Goal: Task Accomplishment & Management: Complete application form

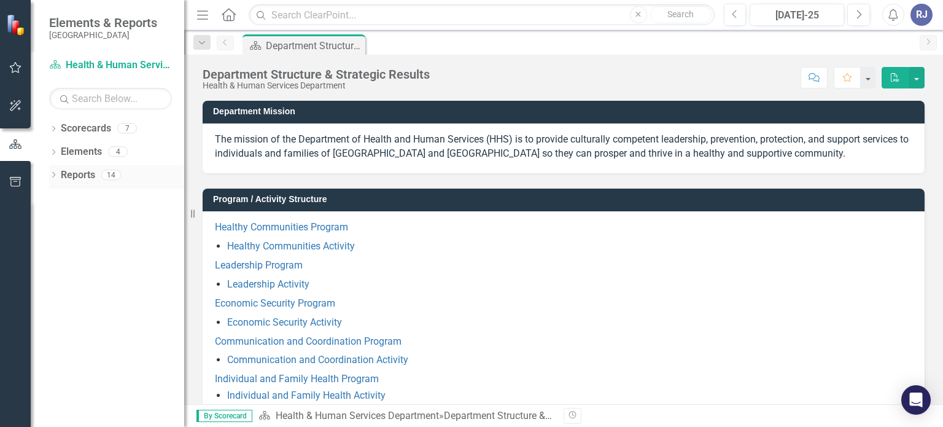
click at [56, 174] on icon "Dropdown" at bounding box center [53, 176] width 9 height 7
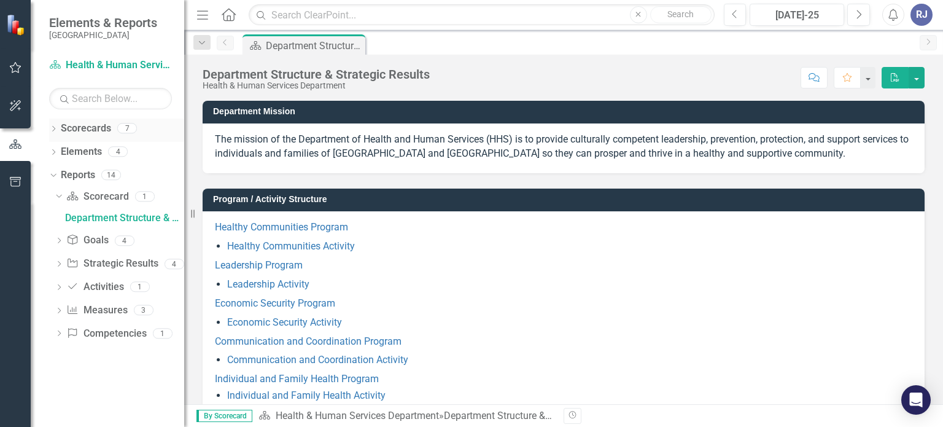
click at [58, 133] on div "Dropdown Scorecards 7" at bounding box center [116, 130] width 135 height 23
click at [52, 132] on icon "Dropdown" at bounding box center [53, 129] width 9 height 7
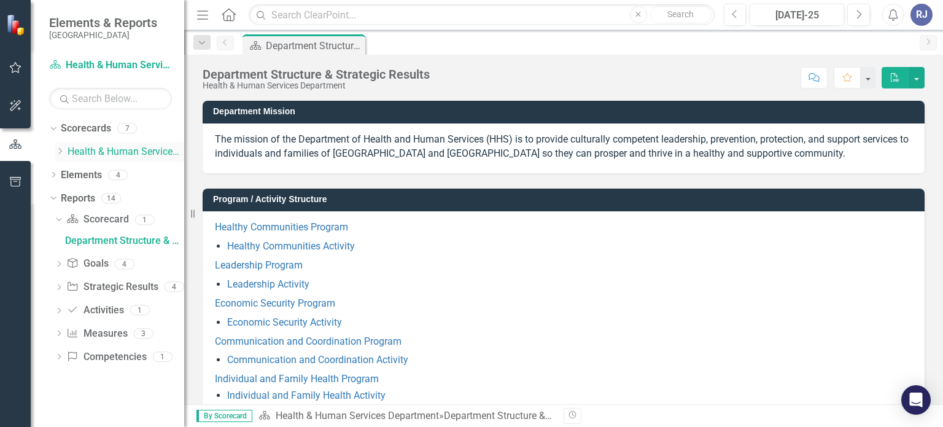
click at [61, 155] on div "Dropdown" at bounding box center [59, 152] width 9 height 10
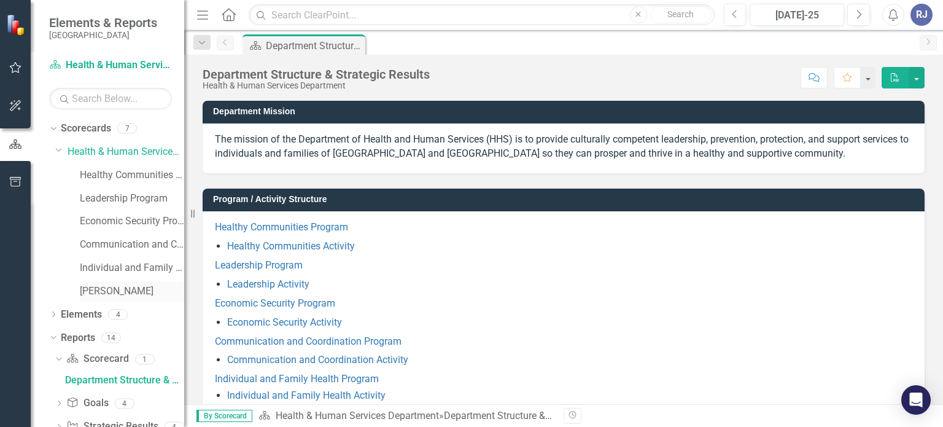
click at [93, 292] on link "[PERSON_NAME]" at bounding box center [132, 291] width 104 height 14
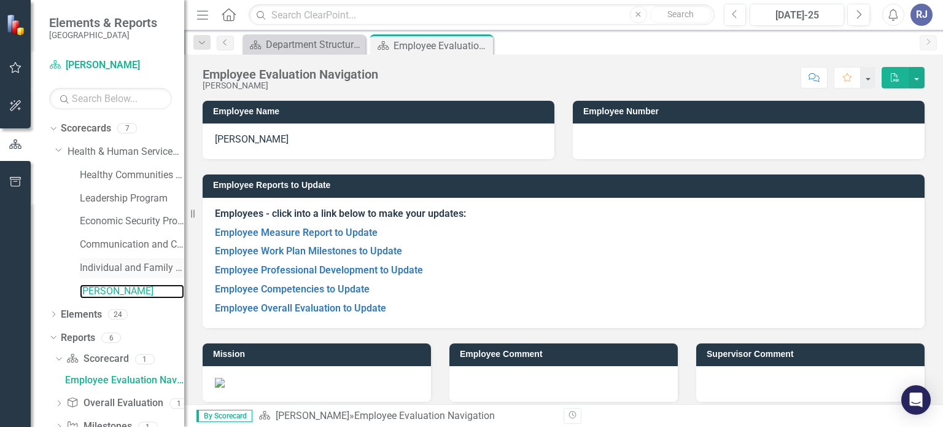
scroll to position [101, 0]
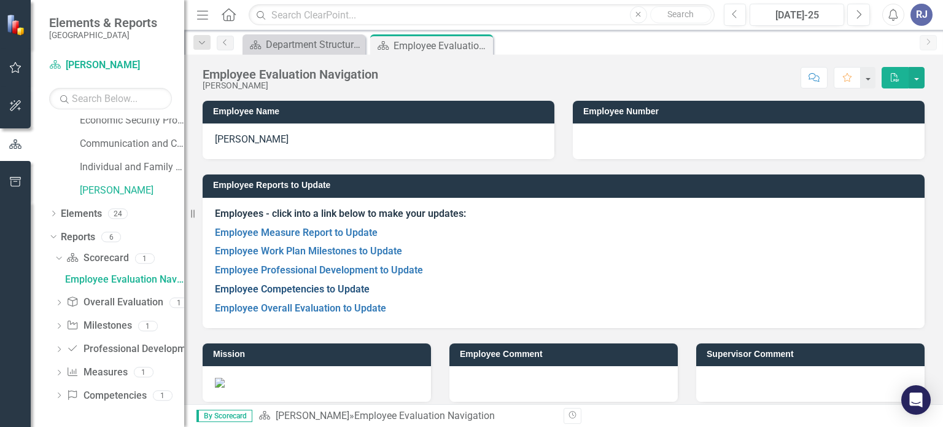
click at [273, 292] on link "Employee Competencies to Update" at bounding box center [292, 289] width 155 height 12
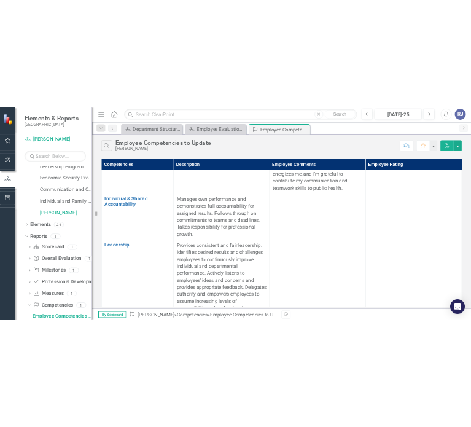
scroll to position [1166, 0]
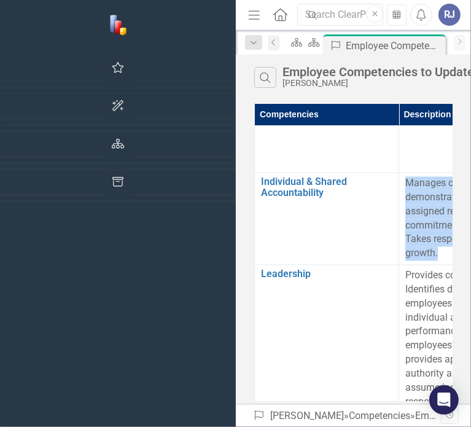
drag, startPoint x: 201, startPoint y: 169, endPoint x: 233, endPoint y: 236, distance: 74.4
copy p "Manages own performance and demonstrates full accountability for assigned resul…"
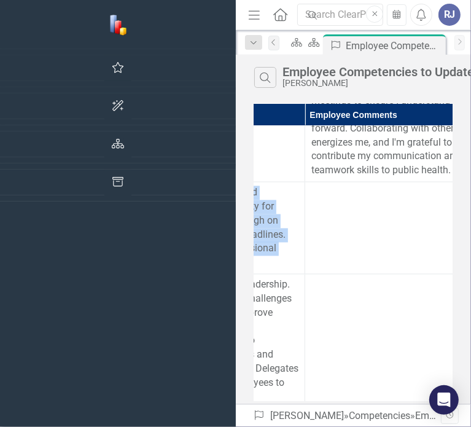
scroll to position [1157, 287]
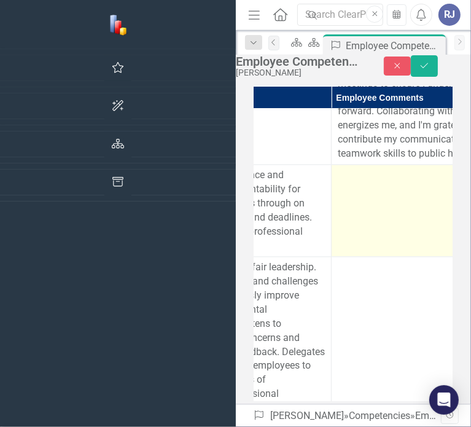
scroll to position [1157, 327]
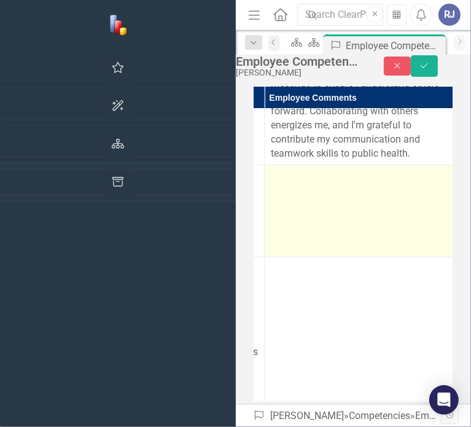
click at [265, 189] on td at bounding box center [361, 211] width 192 height 92
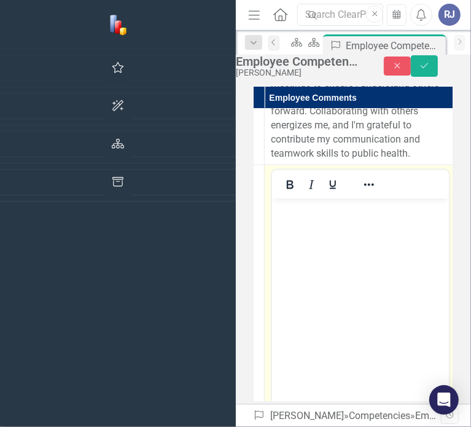
scroll to position [0, 0]
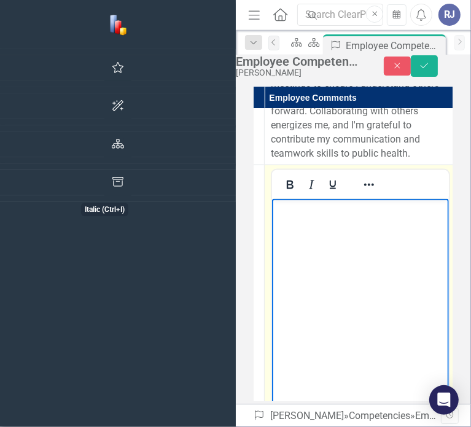
click at [309, 216] on p "Rich Text Area. Press ALT-0 for help." at bounding box center [359, 209] width 171 height 15
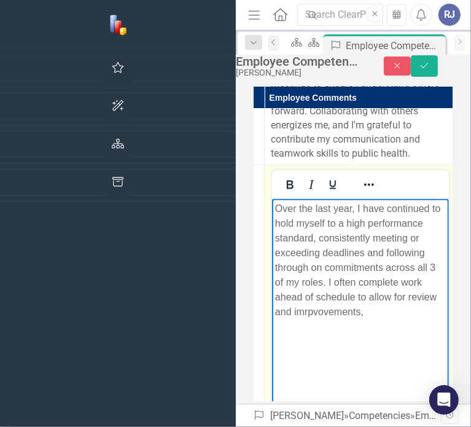
click at [322, 314] on p "Over the last year, I have continued to hold myself to a high performance stand…" at bounding box center [359, 261] width 171 height 118
click at [381, 306] on p "Over the last year, I have continued to hold myself to a high performance stand…" at bounding box center [359, 261] width 171 height 118
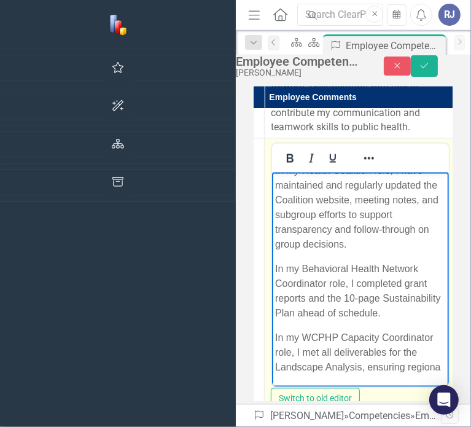
scroll to position [169, 0]
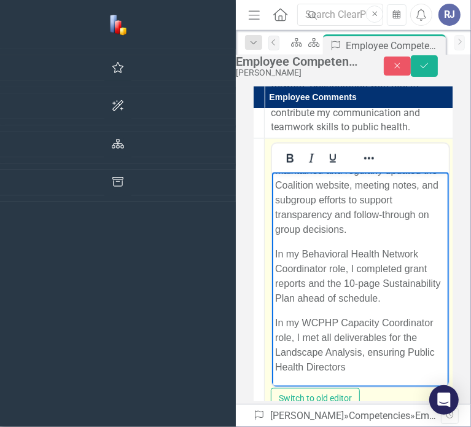
click at [305, 351] on p "In my WCPHP Capacity Coordinator role, I met all deliverables for the Landscape…" at bounding box center [359, 345] width 171 height 59
click at [437, 370] on body "Over the last year, I have continued to hold myself to a high performance stand…" at bounding box center [359, 194] width 177 height 384
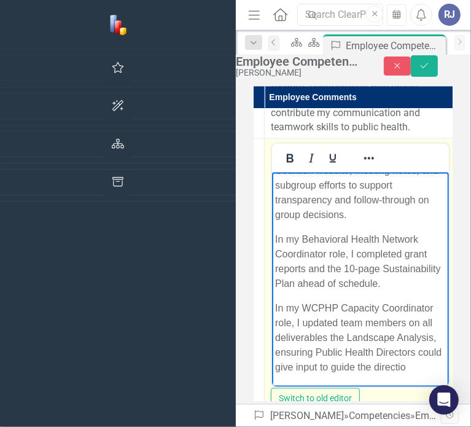
scroll to position [199, 0]
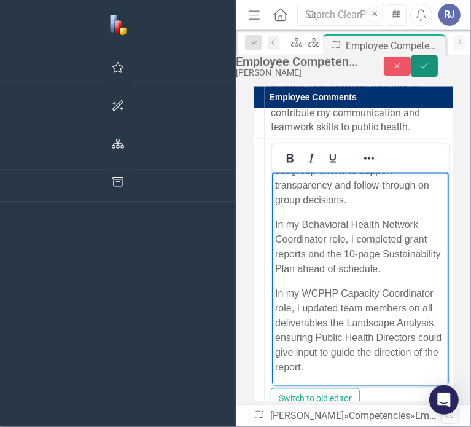
click at [430, 70] on icon "Save" at bounding box center [424, 65] width 11 height 9
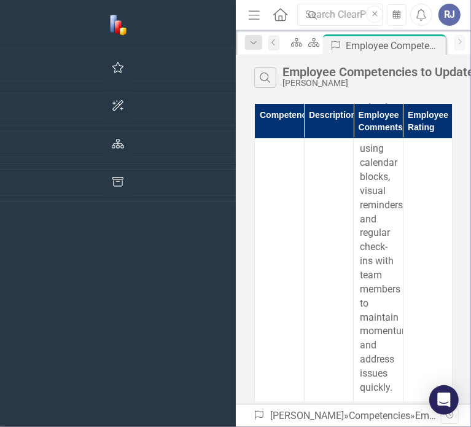
scroll to position [3255, 0]
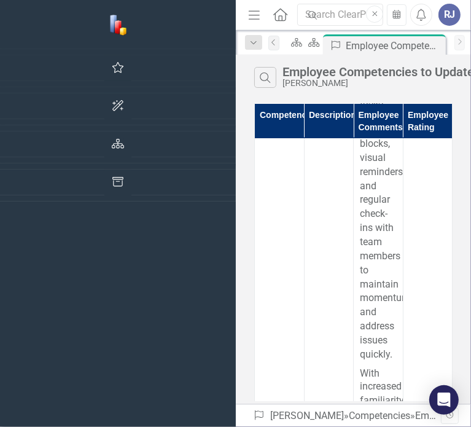
drag, startPoint x: 136, startPoint y: 154, endPoint x: 205, endPoint y: 394, distance: 249.3
copy p "Provides consistent and fair leadership. Identifies desired results and challen…"
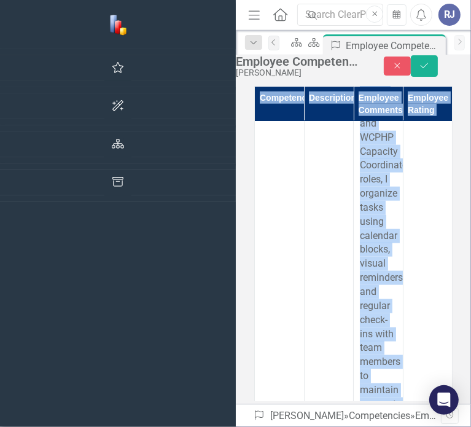
scroll to position [3130, 0]
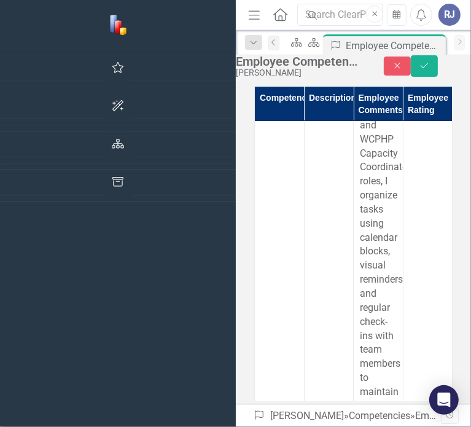
click at [430, 70] on icon "Save" at bounding box center [424, 65] width 11 height 9
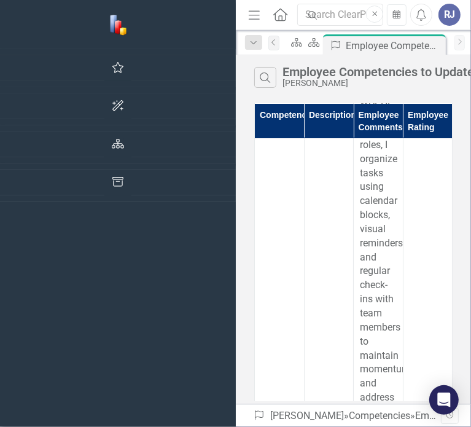
scroll to position [3185, 0]
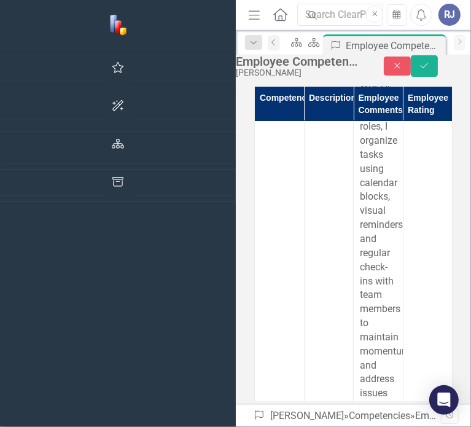
scroll to position [0, 0]
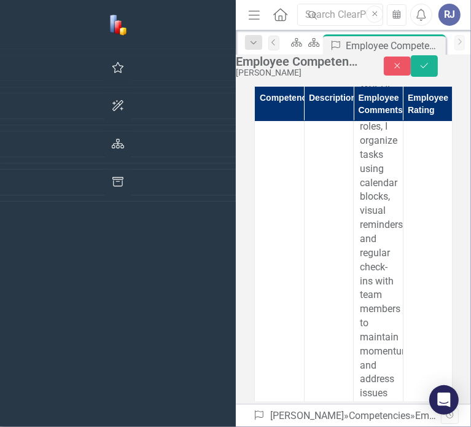
scroll to position [364, 0]
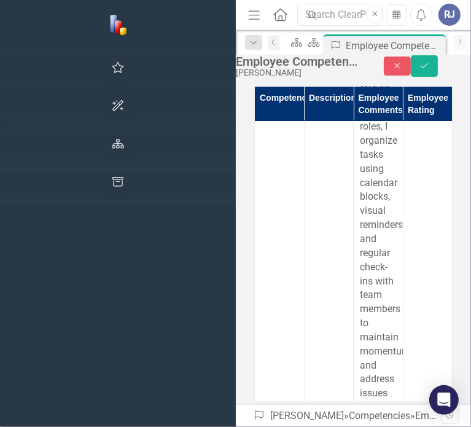
drag, startPoint x: 413, startPoint y: 4236, endPoint x: 383, endPoint y: 4298, distance: 68.7
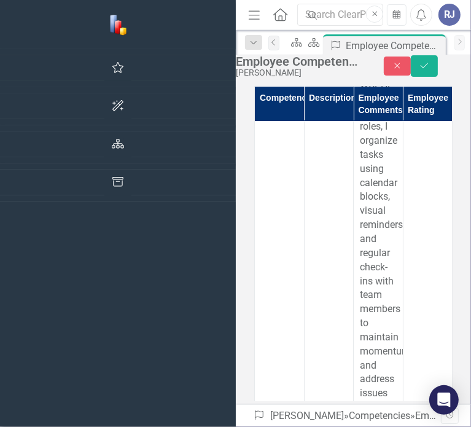
drag, startPoint x: 417, startPoint y: 4273, endPoint x: 359, endPoint y: 4276, distance: 58.4
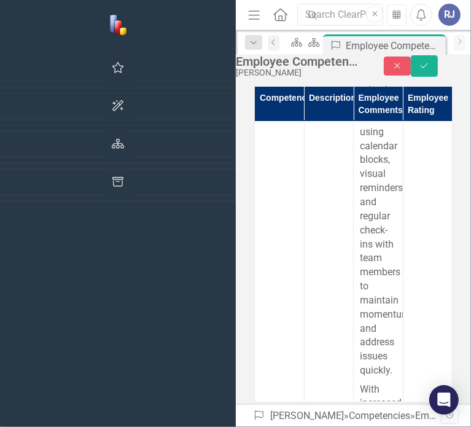
scroll to position [1024, 0]
drag, startPoint x: 411, startPoint y: 4175, endPoint x: 356, endPoint y: 4181, distance: 55.5
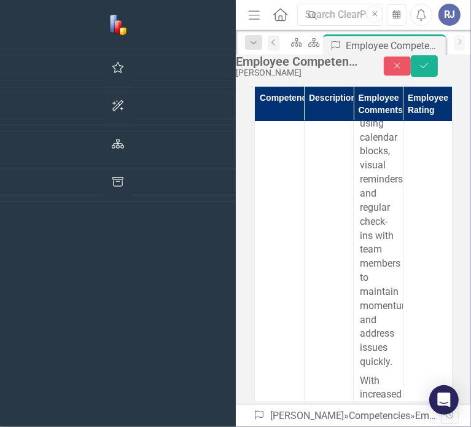
scroll to position [3229, 0]
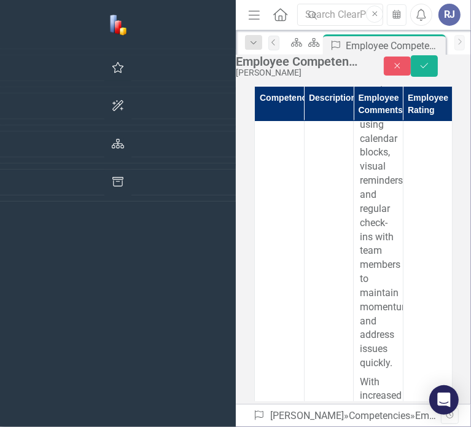
drag, startPoint x: 422, startPoint y: 4239, endPoint x: 362, endPoint y: 4244, distance: 59.8
drag, startPoint x: 363, startPoint y: 4242, endPoint x: 392, endPoint y: 4256, distance: 32.7
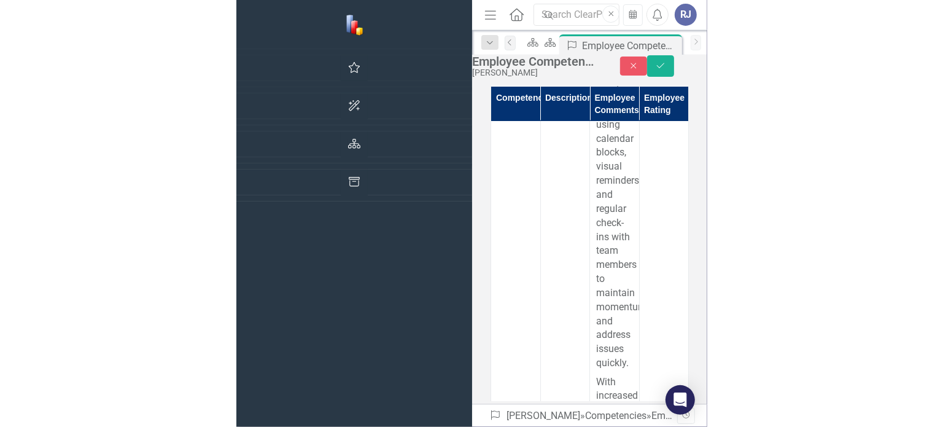
scroll to position [3255, 0]
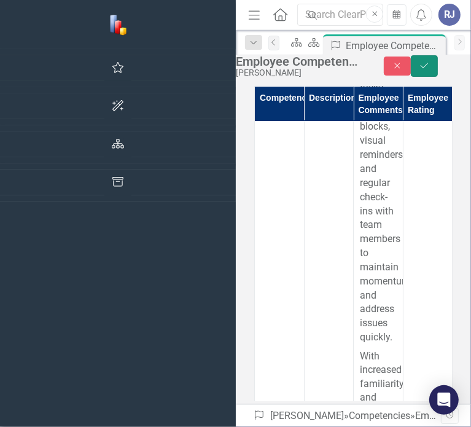
click at [430, 70] on icon "Save" at bounding box center [424, 65] width 11 height 9
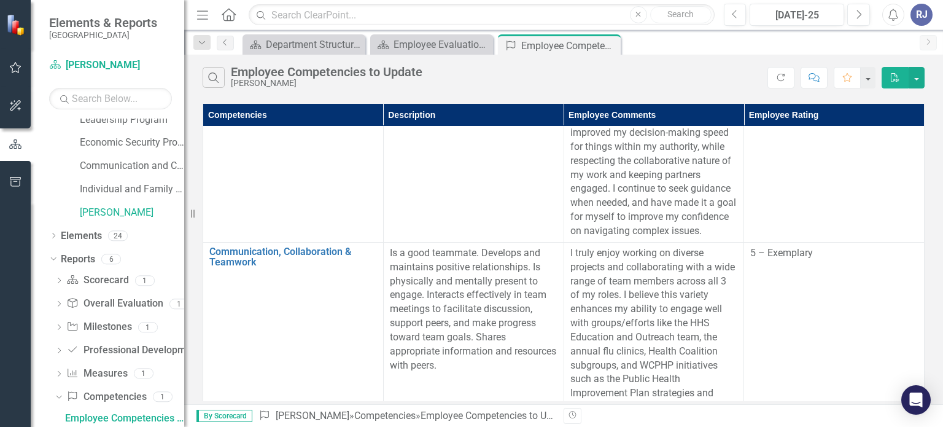
scroll to position [831, 152]
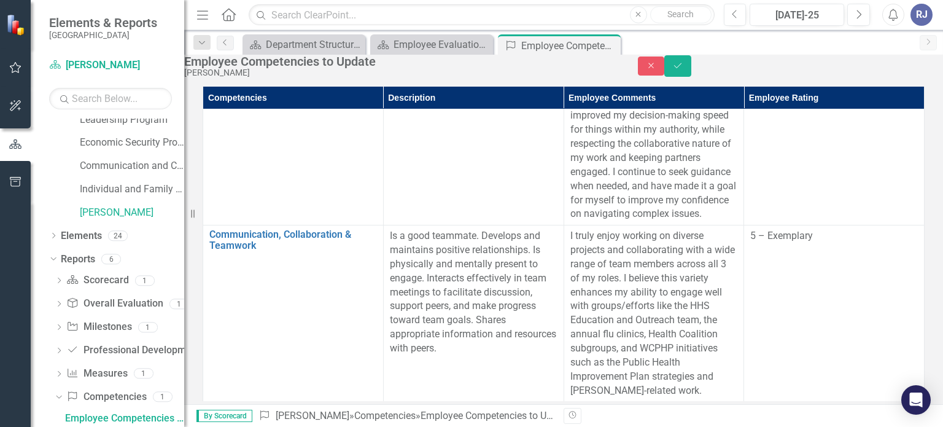
click at [683, 70] on icon "Save" at bounding box center [677, 65] width 11 height 9
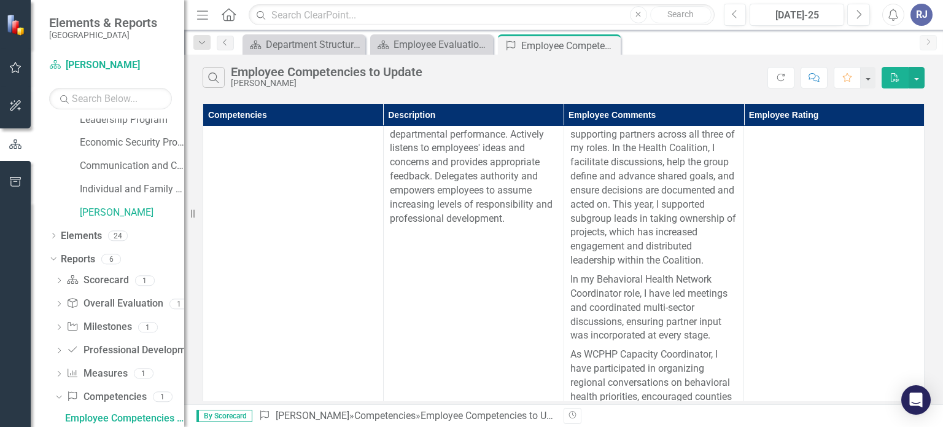
scroll to position [1782, 0]
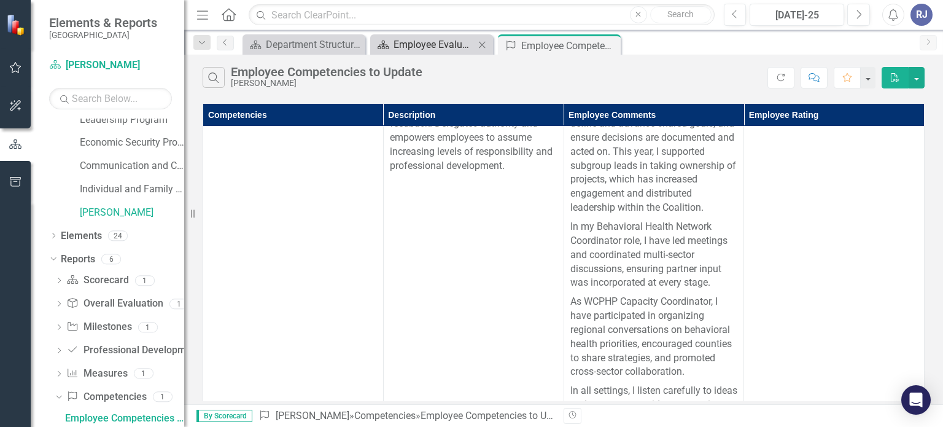
click at [412, 43] on div "Employee Evaluation Navigation" at bounding box center [434, 44] width 81 height 15
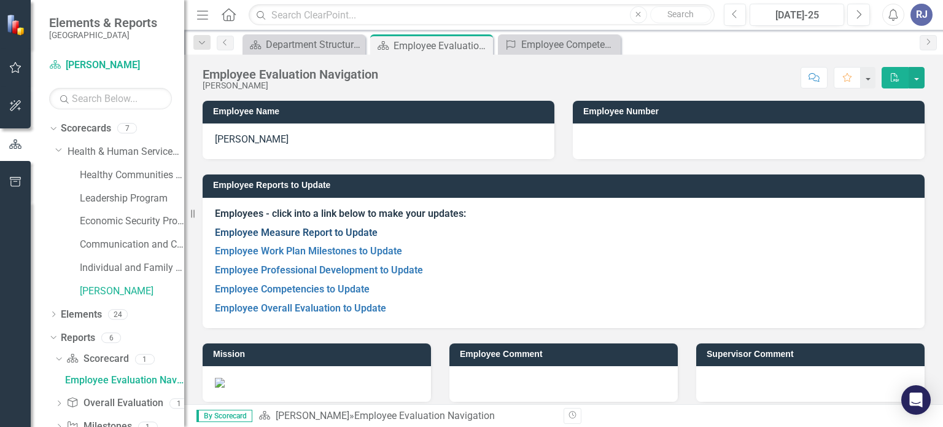
click at [290, 236] on link "Employee Measure Report to Update" at bounding box center [296, 233] width 163 height 12
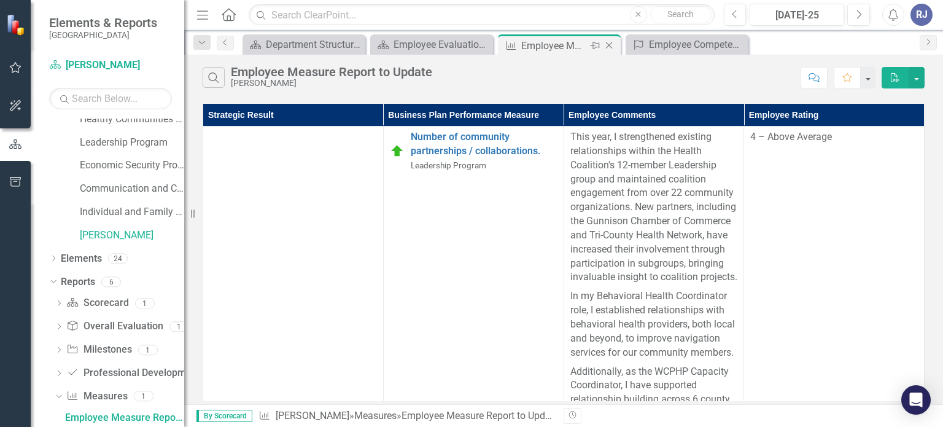
click at [612, 44] on icon "Close" at bounding box center [609, 46] width 12 height 10
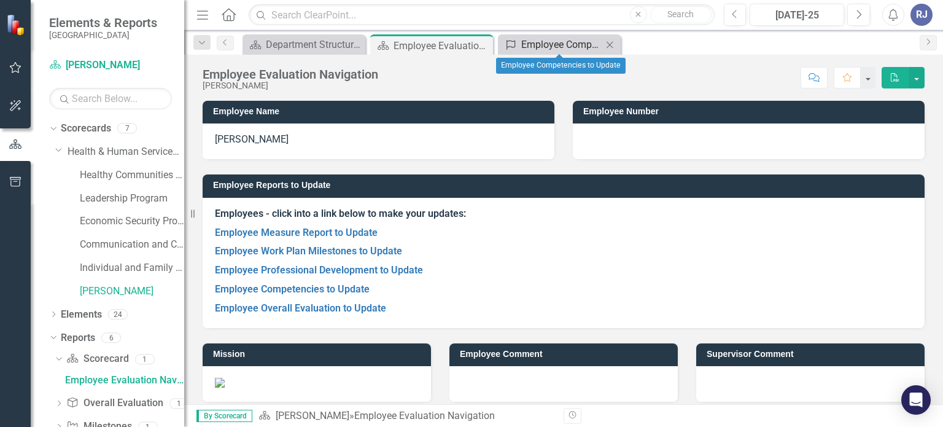
click at [580, 47] on div "Employee Competencies to Update" at bounding box center [561, 44] width 81 height 15
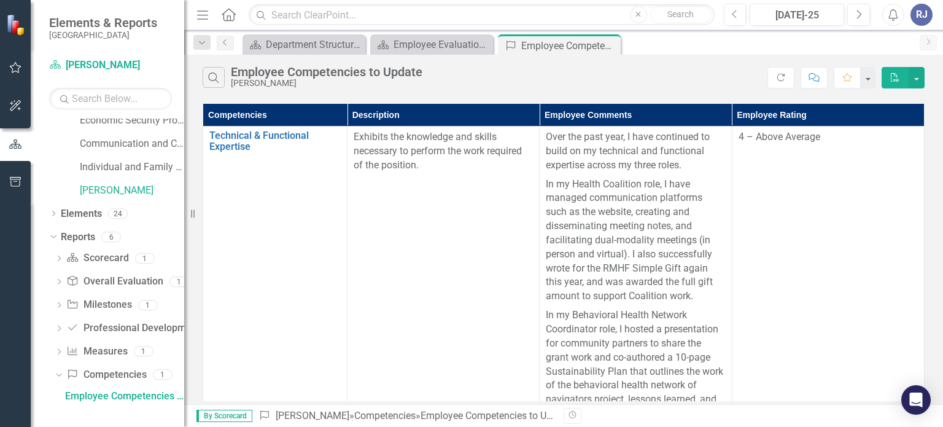
scroll to position [79, 0]
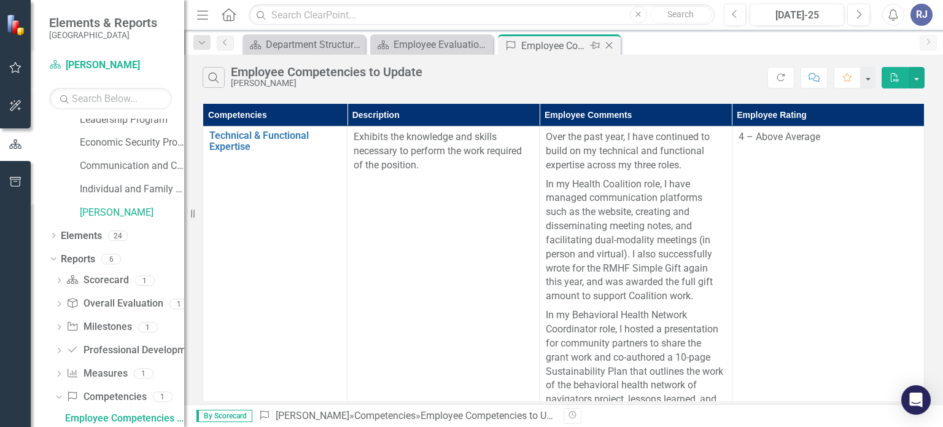
click at [611, 46] on icon "Close" at bounding box center [609, 46] width 12 height 10
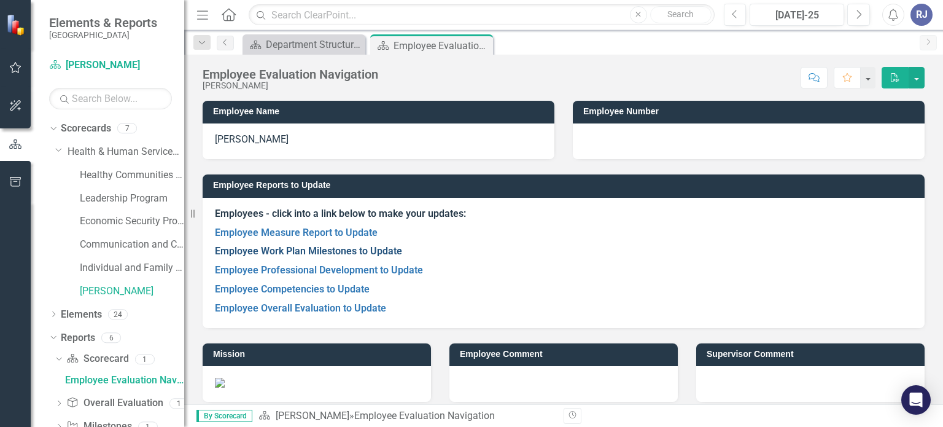
click at [277, 254] on link "Employee Work Plan Milestones to Update" at bounding box center [308, 251] width 187 height 12
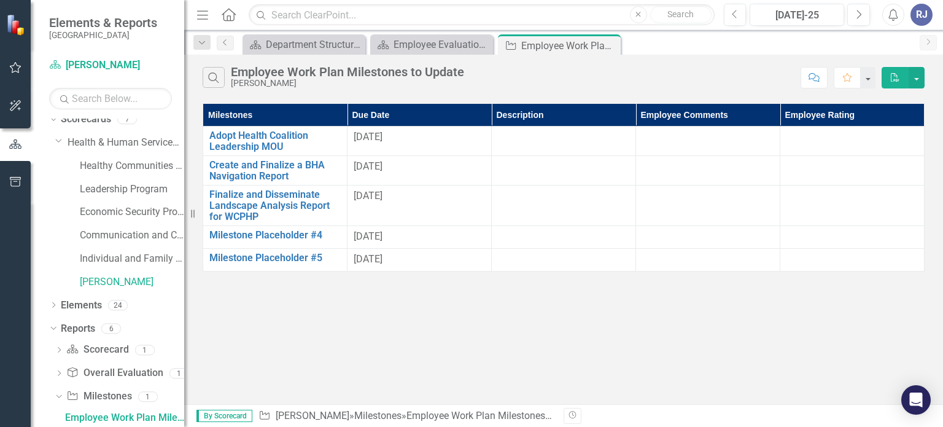
click at [498, 139] on div at bounding box center [563, 137] width 131 height 15
click at [798, 135] on div at bounding box center [852, 137] width 131 height 15
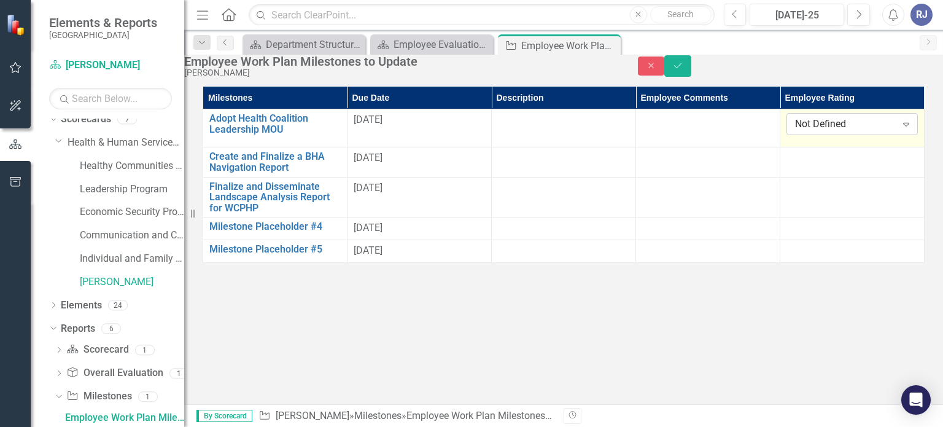
click at [795, 131] on div "Not Defined" at bounding box center [845, 124] width 101 height 14
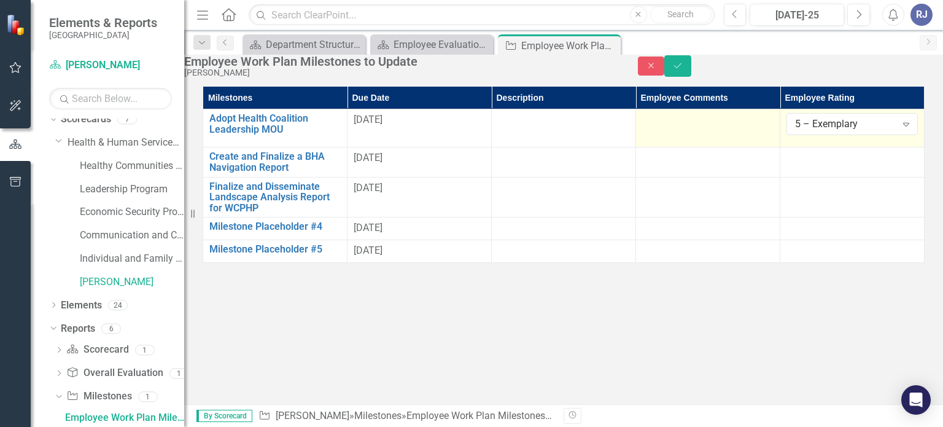
click at [652, 128] on div at bounding box center [707, 120] width 131 height 15
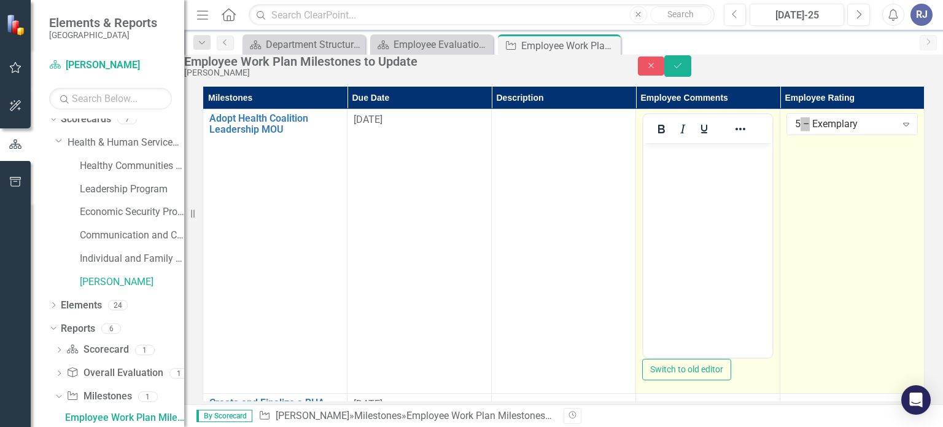
click at [711, 195] on body "Rich Text Area. Press ALT-0 for help." at bounding box center [708, 235] width 129 height 184
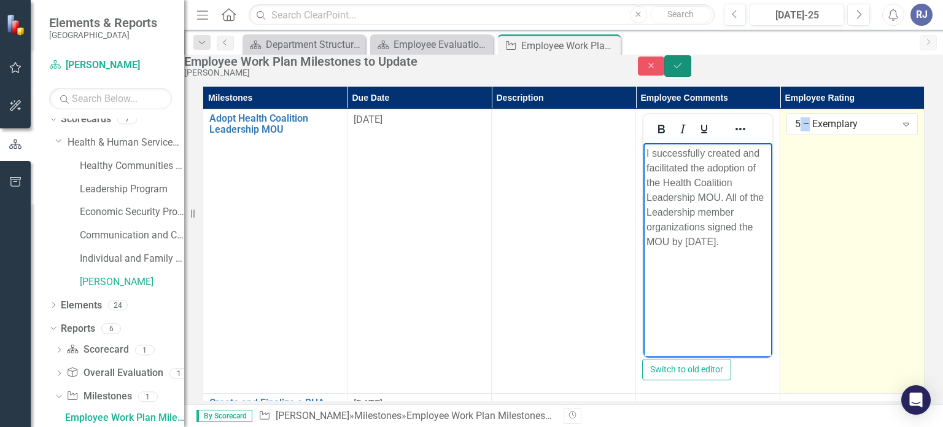
click at [683, 70] on icon "Save" at bounding box center [677, 65] width 11 height 9
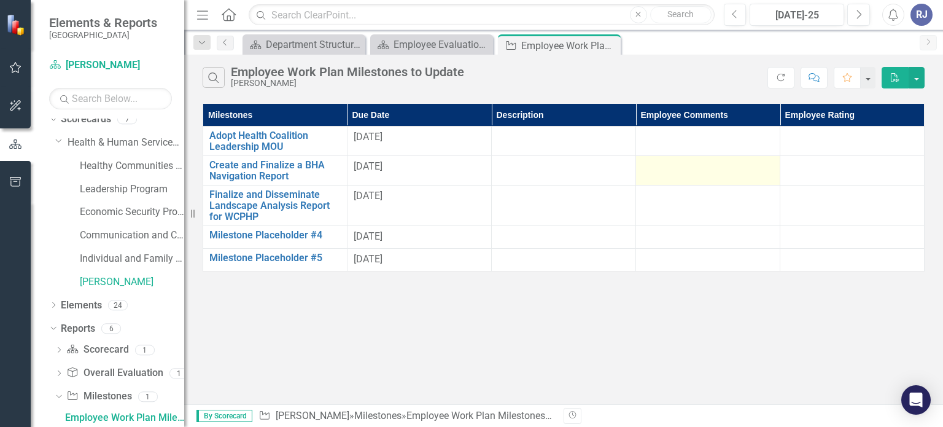
click at [649, 169] on div at bounding box center [707, 167] width 131 height 15
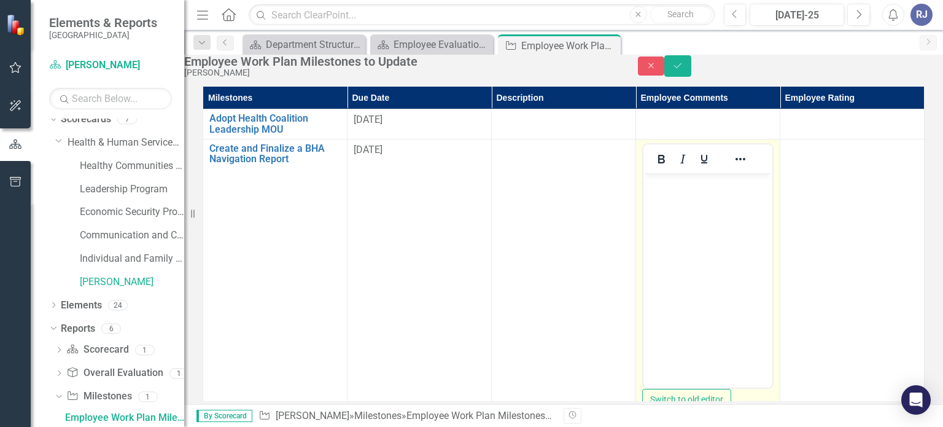
click at [686, 228] on body "Rich Text Area. Press ALT-0 for help." at bounding box center [708, 265] width 129 height 184
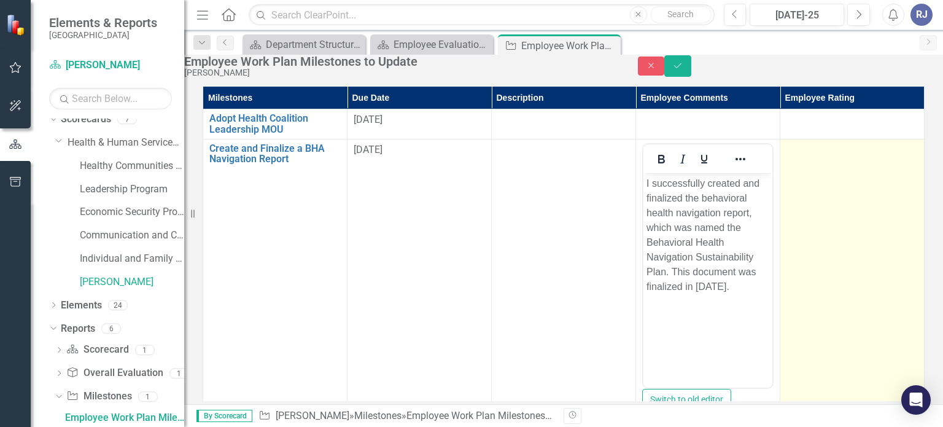
click at [824, 220] on td at bounding box center [852, 281] width 144 height 284
click at [803, 161] on div "Not Defined" at bounding box center [845, 154] width 101 height 14
click at [683, 70] on icon "Save" at bounding box center [677, 65] width 11 height 9
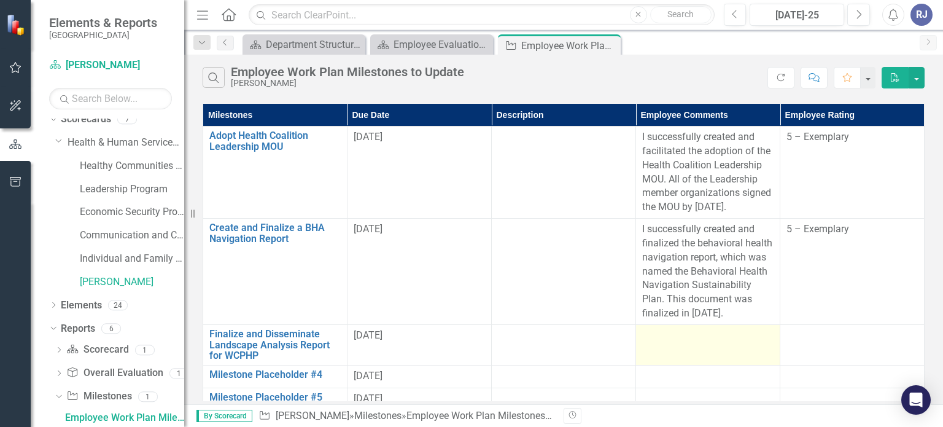
click at [636, 324] on td at bounding box center [708, 344] width 144 height 41
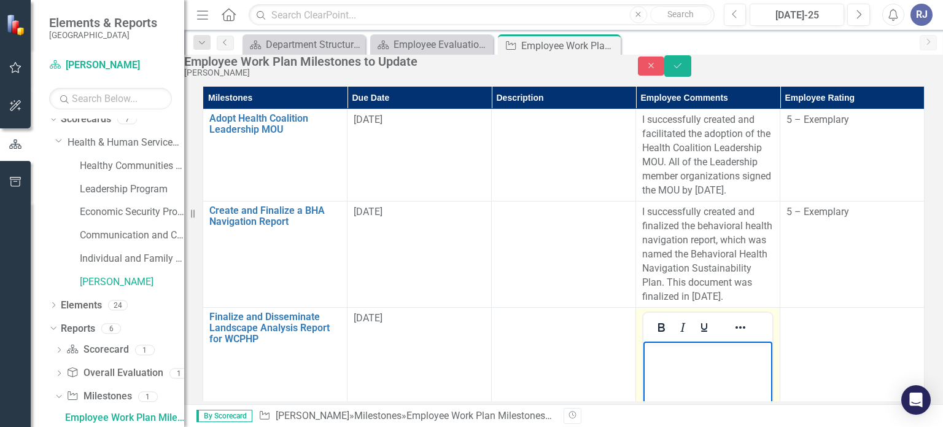
click at [682, 378] on body "Rich Text Area. Press ALT-0 for help." at bounding box center [708, 433] width 129 height 184
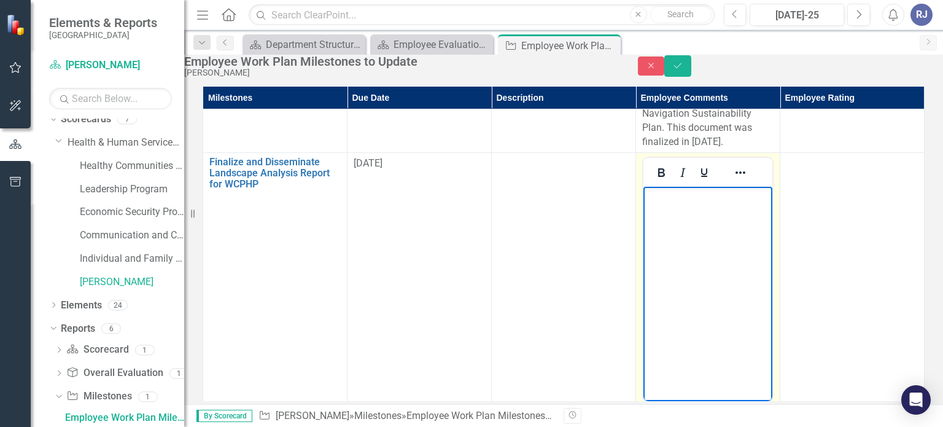
scroll to position [155, 0]
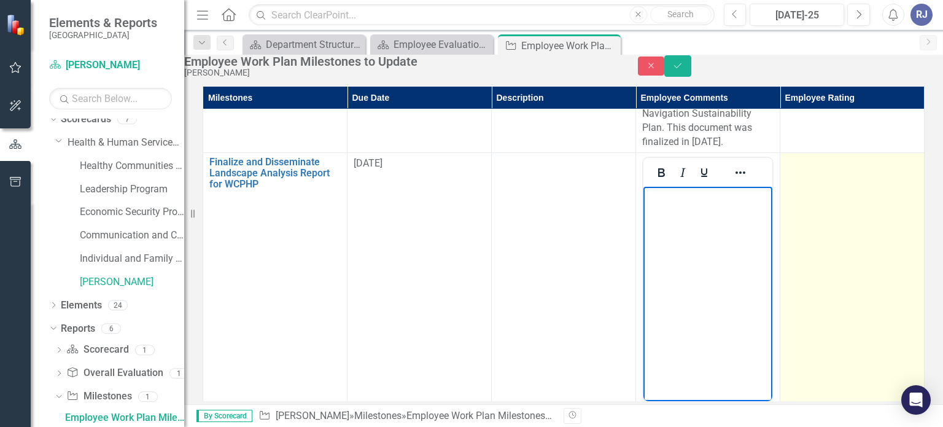
click at [792, 294] on td at bounding box center [852, 295] width 144 height 284
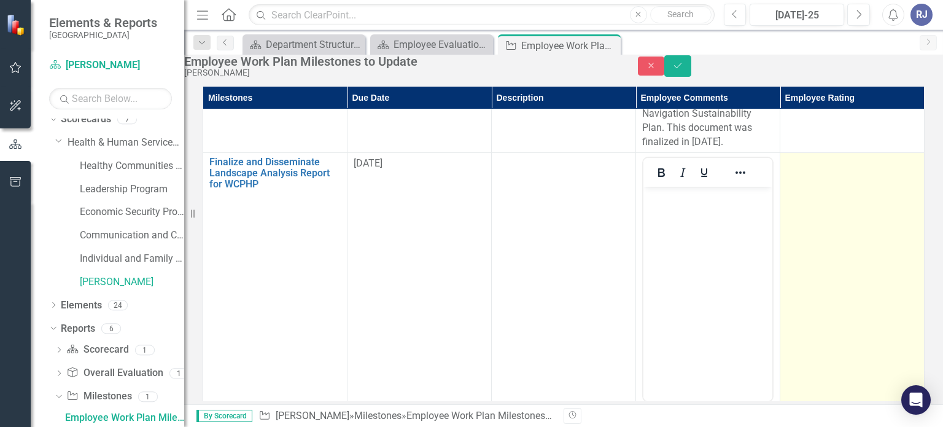
click at [792, 294] on td at bounding box center [852, 295] width 144 height 284
click at [795, 161] on div "Not Defined" at bounding box center [845, 168] width 101 height 14
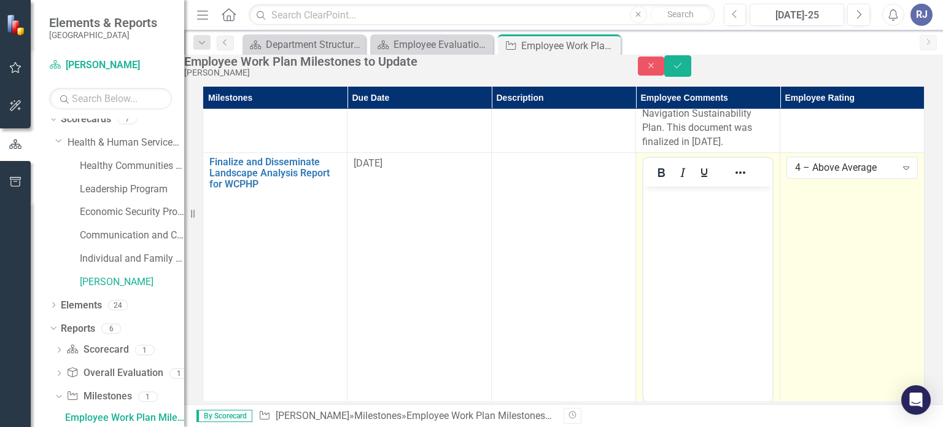
click at [696, 274] on body "Rich Text Area. Press ALT-0 for help." at bounding box center [708, 279] width 129 height 184
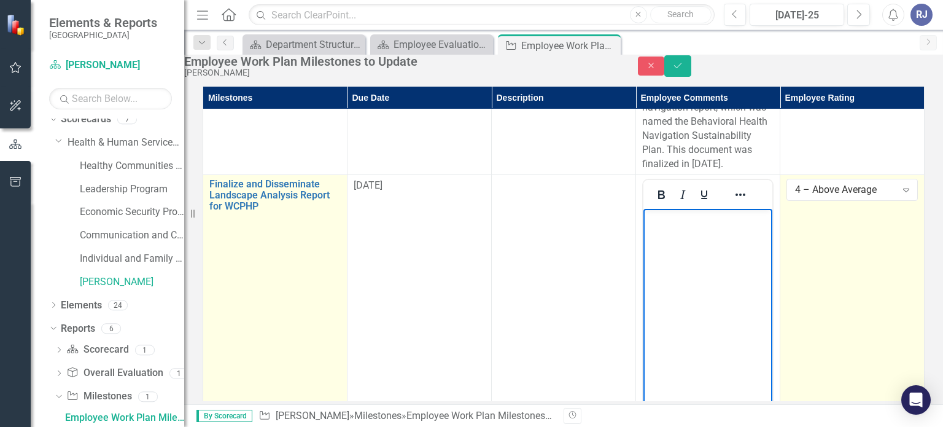
scroll to position [134, 0]
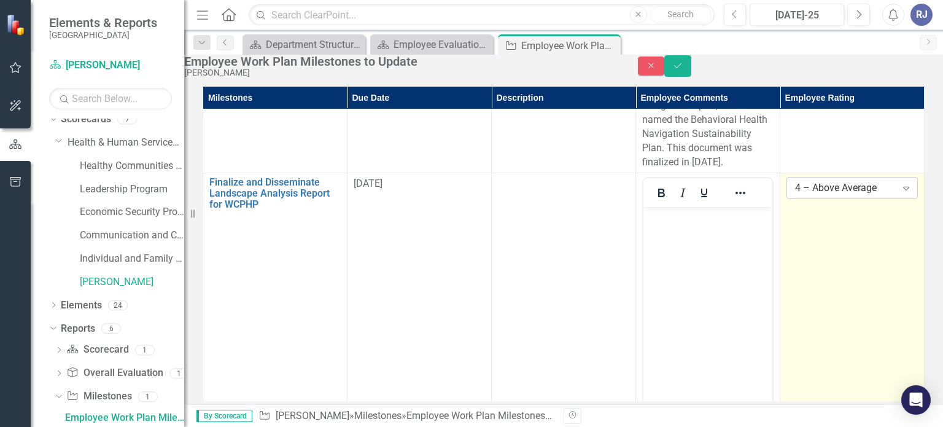
click at [795, 181] on div "4 – Above Average" at bounding box center [845, 188] width 101 height 14
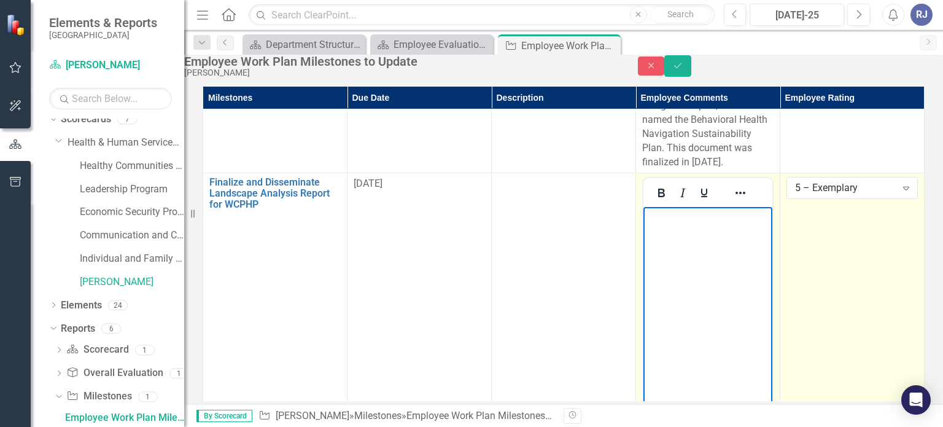
click at [737, 270] on body "Rich Text Area. Press ALT-0 for help." at bounding box center [708, 299] width 129 height 184
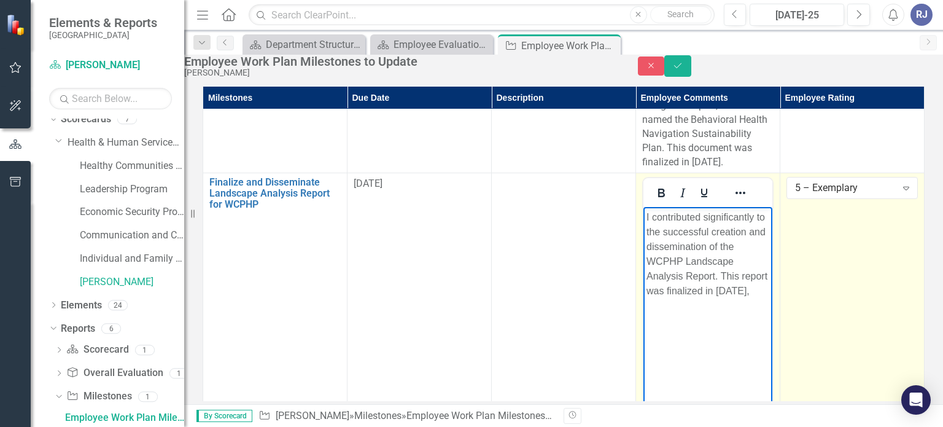
click at [733, 275] on p "I contributed significantly to the successful creation and dissemination of the…" at bounding box center [708, 254] width 123 height 88
click at [769, 292] on p "I contributed significantly to the successful creation and dissemination of the…" at bounding box center [708, 261] width 123 height 103
click at [769, 307] on p "I contributed significantly to the successful creation and dissemination of the…" at bounding box center [708, 276] width 123 height 133
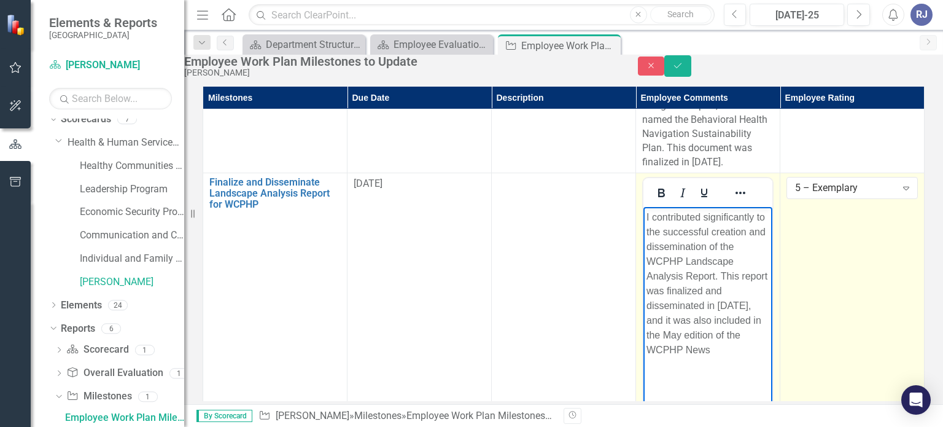
click at [768, 314] on p "I contributed significantly to the successful creation and dissemination of the…" at bounding box center [708, 283] width 123 height 147
click at [769, 290] on p "I contributed significantly to the successful creation and dissemination of the…" at bounding box center [708, 283] width 123 height 147
click at [683, 341] on p "I contributed significantly to the successful creation and dissemination of the…" at bounding box center [708, 283] width 123 height 147
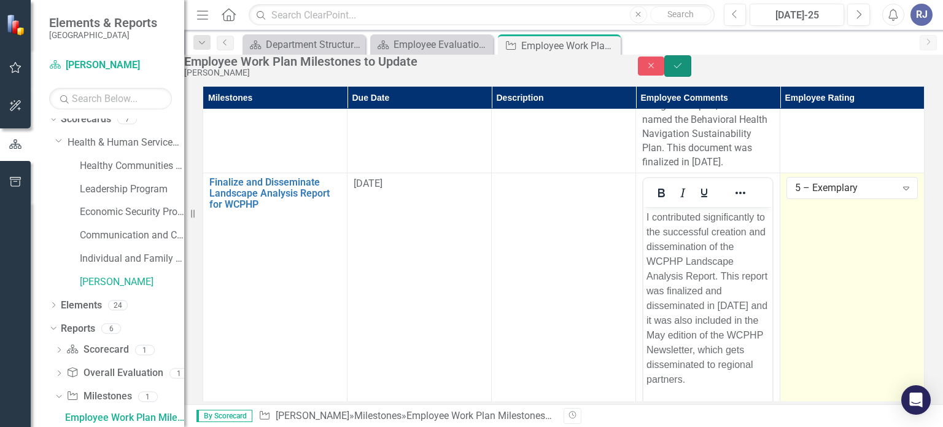
click at [683, 70] on icon "Save" at bounding box center [677, 65] width 11 height 9
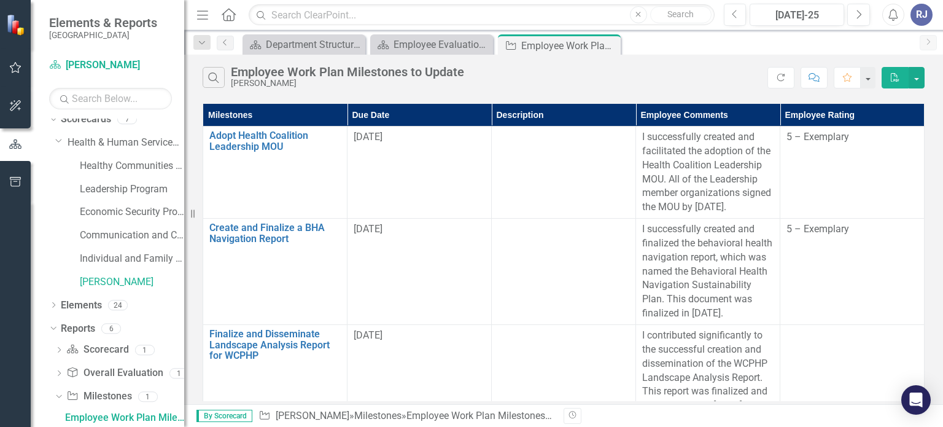
scroll to position [74, 0]
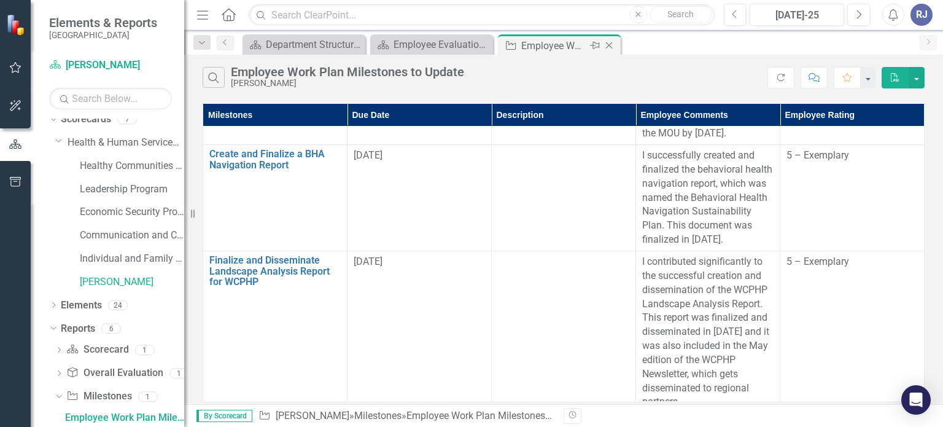
click at [608, 45] on icon "Close" at bounding box center [609, 46] width 12 height 10
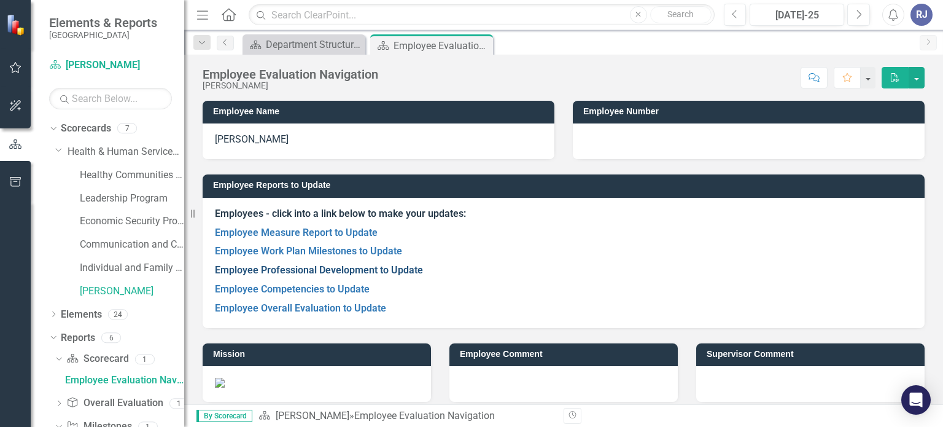
click at [333, 269] on link "Employee Professional Development to Update" at bounding box center [319, 270] width 208 height 12
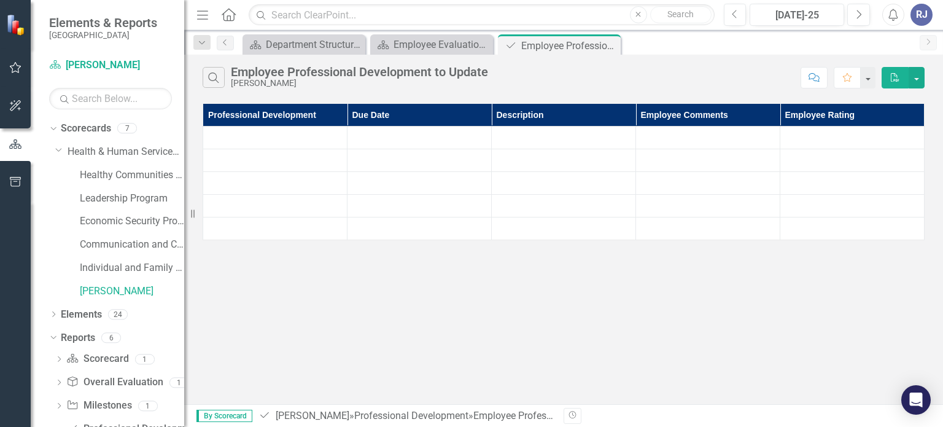
scroll to position [33, 0]
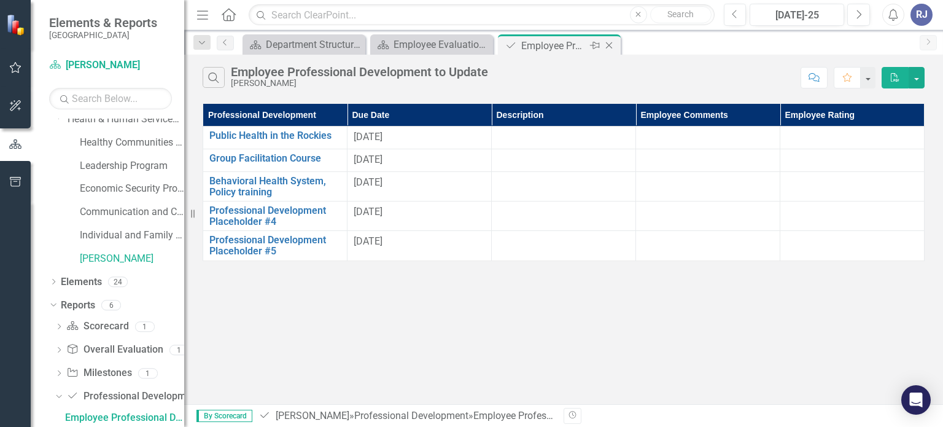
click at [609, 44] on icon "Close" at bounding box center [609, 46] width 12 height 10
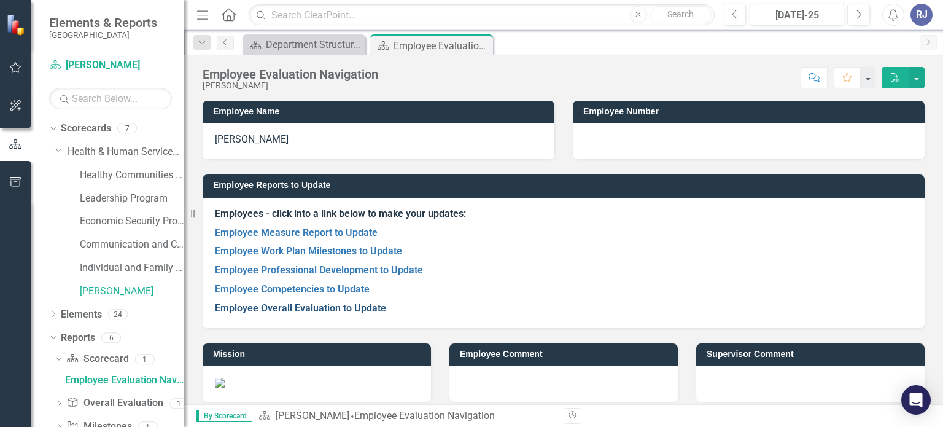
click at [298, 308] on link "Employee Overall Evaluation to Update" at bounding box center [300, 308] width 171 height 12
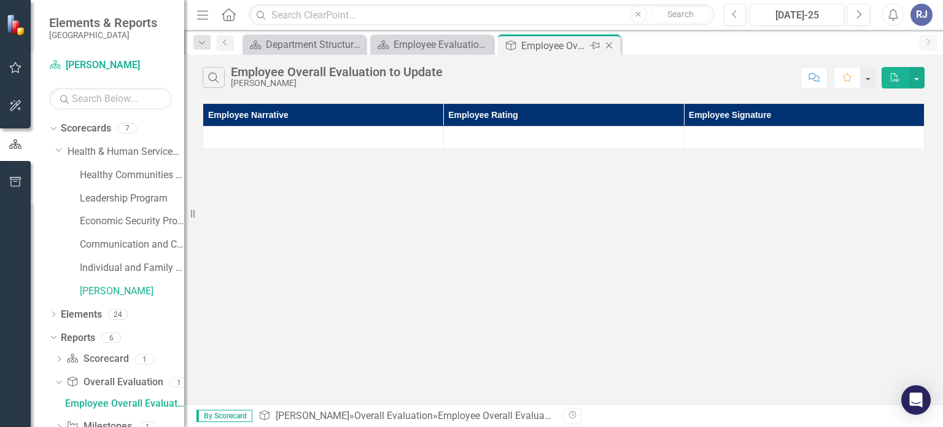
click at [609, 43] on icon "Close" at bounding box center [609, 46] width 12 height 10
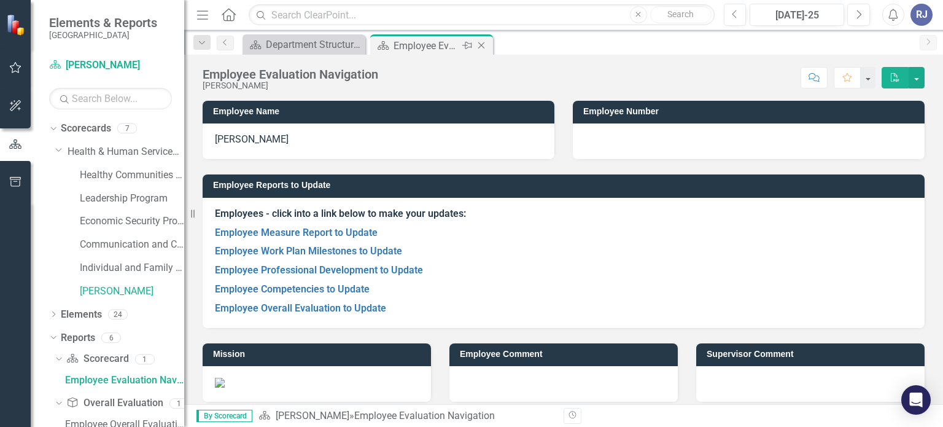
click at [482, 43] on icon "Close" at bounding box center [481, 46] width 12 height 10
